Goal: Use online tool/utility: Utilize a website feature to perform a specific function

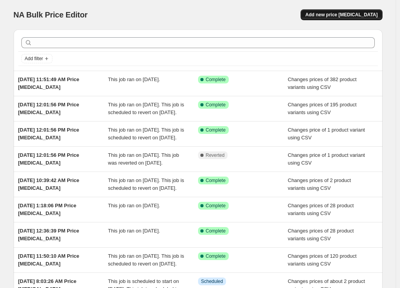
click at [349, 13] on span "Add new price [MEDICAL_DATA]" at bounding box center [341, 15] width 72 height 6
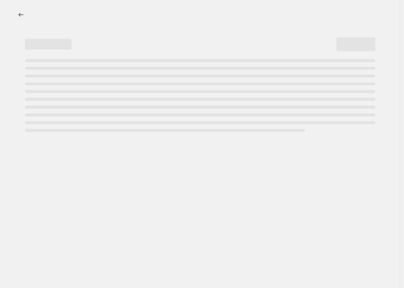
select select "percentage"
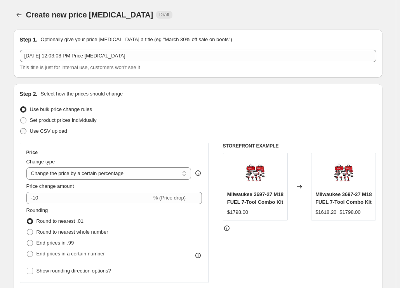
click at [51, 129] on span "Use CSV upload" at bounding box center [48, 131] width 37 height 6
click at [21, 129] on input "Use CSV upload" at bounding box center [20, 128] width 0 height 0
radio input "true"
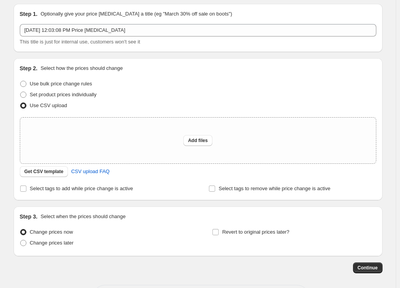
scroll to position [39, 0]
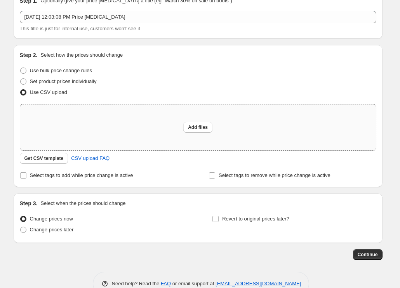
click at [140, 133] on div "Add files" at bounding box center [198, 128] width 356 height 46
type input "C:\fakepath\csv_template 1 - Copy.csv"
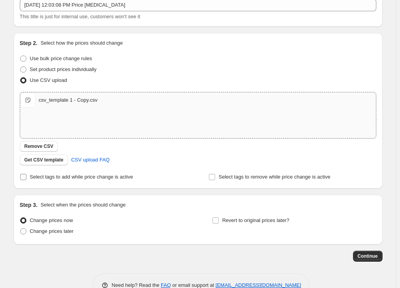
scroll to position [72, 0]
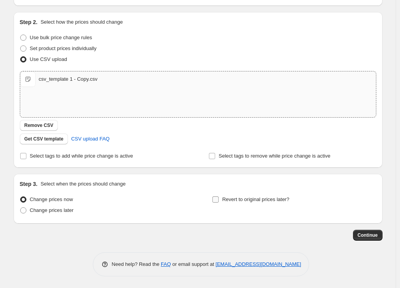
click at [244, 202] on span "Revert to original prices later?" at bounding box center [255, 200] width 67 height 6
click at [219, 202] on input "Revert to original prices later?" at bounding box center [216, 200] width 6 height 6
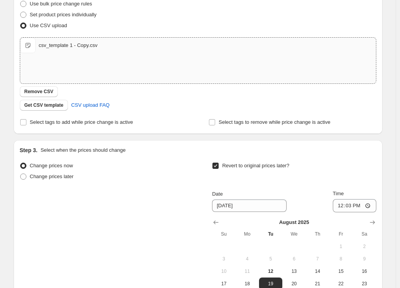
scroll to position [150, 0]
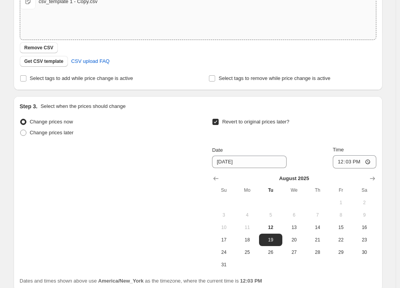
click at [219, 122] on input "Revert to original prices later?" at bounding box center [216, 122] width 6 height 6
checkbox input "false"
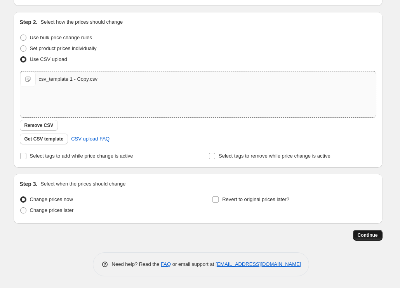
click at [377, 235] on span "Continue" at bounding box center [368, 235] width 20 height 6
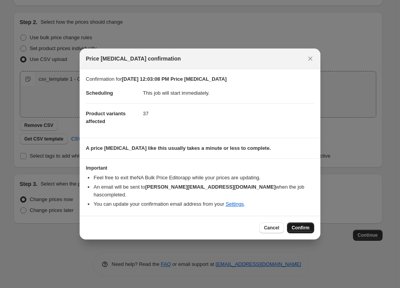
click at [308, 225] on span "Confirm" at bounding box center [301, 228] width 18 height 6
